Goal: Find specific page/section

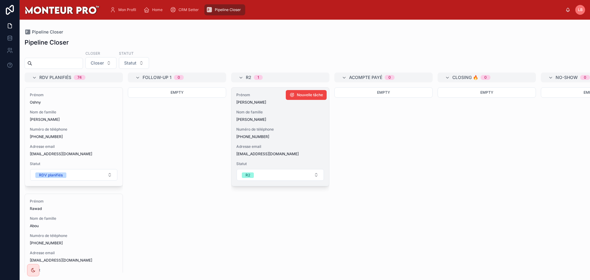
click at [269, 140] on div "Prénom [PERSON_NAME] de famille [PERSON_NAME] Numéro de téléphone [PHONE_NUMBER…" at bounding box center [281, 137] width 98 height 98
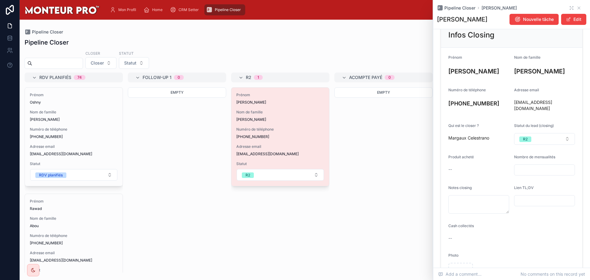
scroll to position [59, 0]
click at [524, 196] on input "text" at bounding box center [545, 199] width 60 height 9
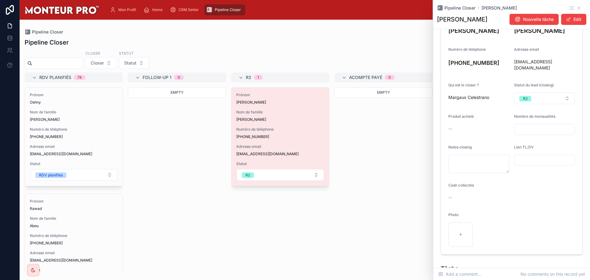
scroll to position [97, 0]
click at [365, 186] on div "Empty" at bounding box center [384, 179] width 98 height 185
click at [577, 10] on icon at bounding box center [579, 8] width 5 height 5
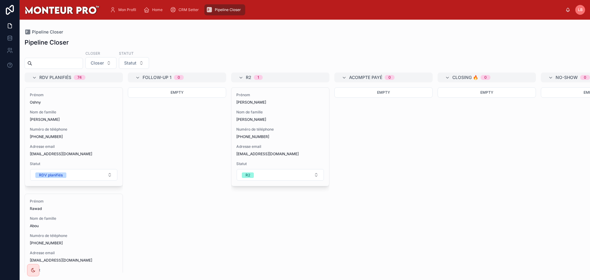
click at [68, 66] on input "text" at bounding box center [57, 63] width 50 height 9
click at [104, 63] on span "Closer" at bounding box center [97, 63] width 13 height 6
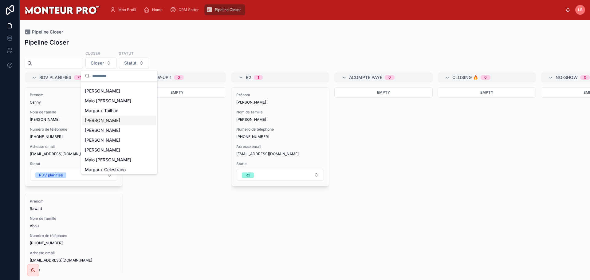
scroll to position [7, 0]
click at [115, 110] on span "Margaux Tailhan" at bounding box center [102, 109] width 34 height 6
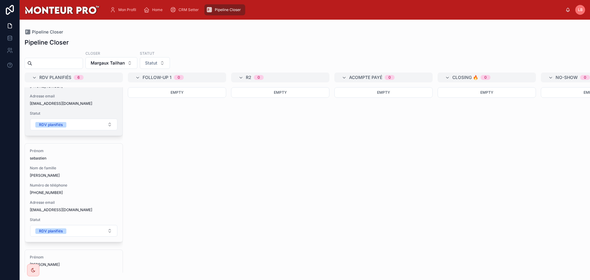
scroll to position [62, 0]
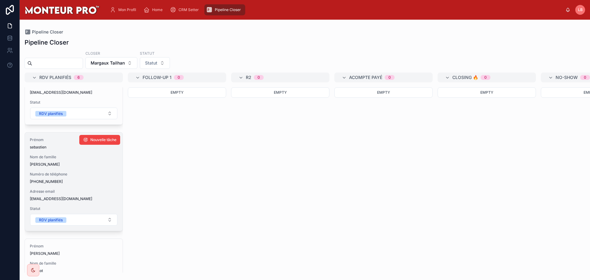
click at [79, 145] on span "sebastien" at bounding box center [74, 147] width 88 height 5
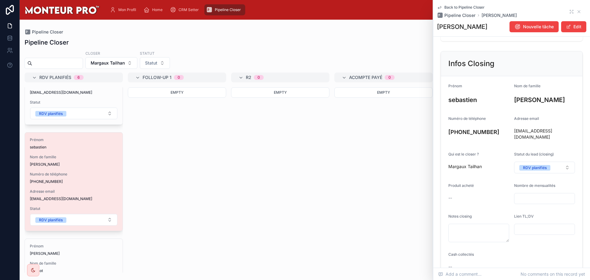
scroll to position [92, 0]
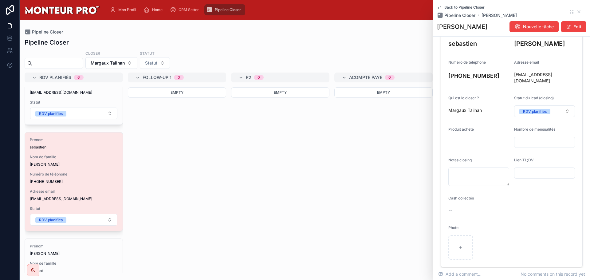
click at [530, 169] on input "text" at bounding box center [545, 173] width 60 height 9
click at [577, 13] on icon at bounding box center [579, 11] width 5 height 5
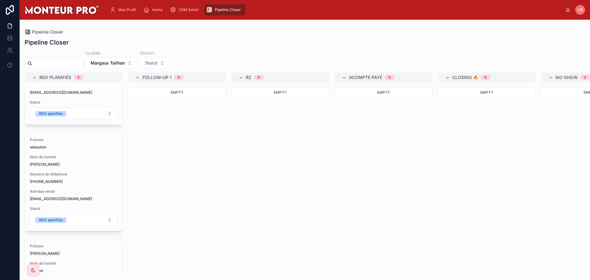
click at [49, 4] on div at bounding box center [62, 10] width 75 height 20
click at [55, 8] on img at bounding box center [62, 10] width 75 height 10
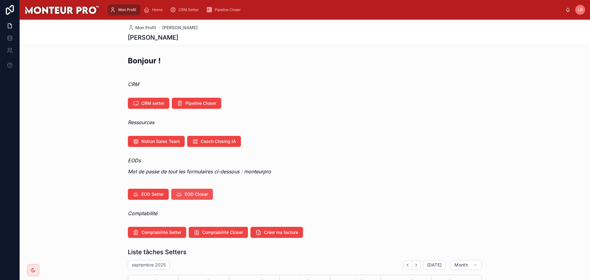
click at [196, 195] on span "EOD Closer" at bounding box center [196, 194] width 23 height 6
